Goal: Task Accomplishment & Management: Manage account settings

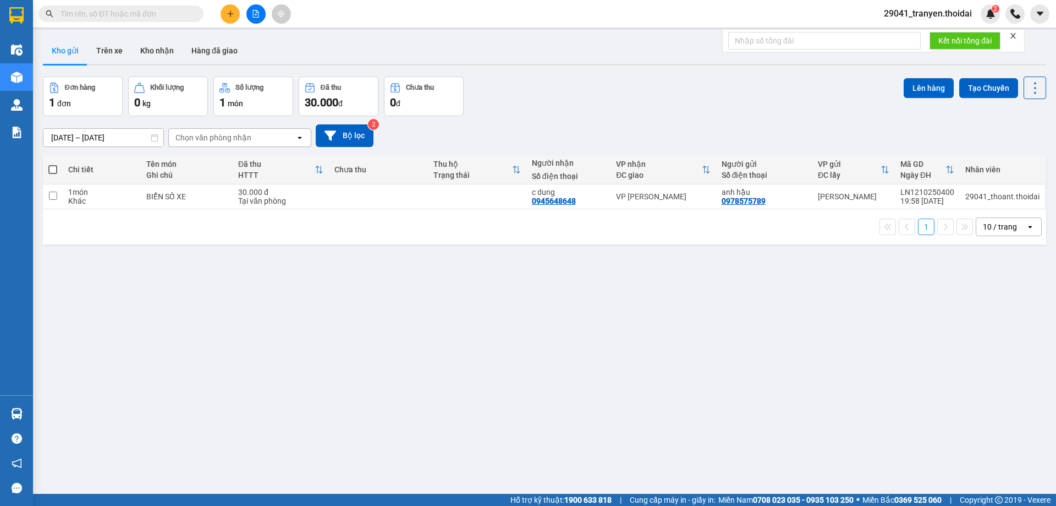
click at [699, 72] on div "ver 1.8.146 Kho gửi Trên xe Kho nhận Hàng đã giao Đơn hàng 1 đơn Khối lượng 0 k…" at bounding box center [545, 286] width 1012 height 506
click at [335, 233] on div "1 10 / trang open" at bounding box center [544, 226] width 995 height 19
click at [612, 115] on div "Đơn hàng 1 đơn Khối lượng 0 kg Số lượng 1 món Đã thu 30.000 đ Chưa thu 0 đ Lên …" at bounding box center [544, 96] width 1003 height 40
click at [967, 7] on span "29041_tranyen.thoidai" at bounding box center [928, 14] width 106 height 14
click at [943, 38] on span "Đăng xuất" at bounding box center [933, 34] width 82 height 12
